Goal: Find specific page/section: Find specific page/section

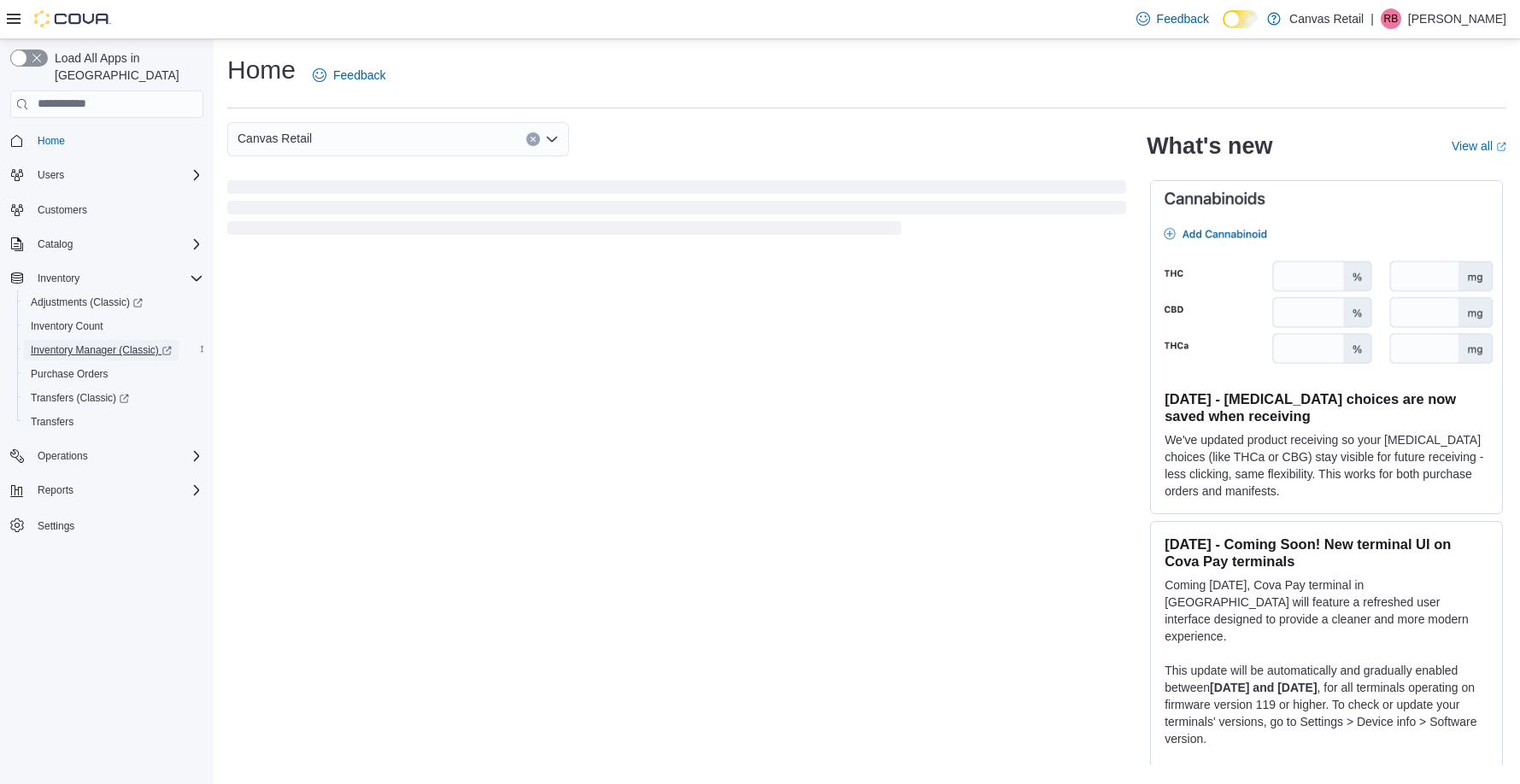
click at [112, 343] on span "Inventory Manager (Classic)" at bounding box center [101, 350] width 141 height 13
